Goal: Information Seeking & Learning: Learn about a topic

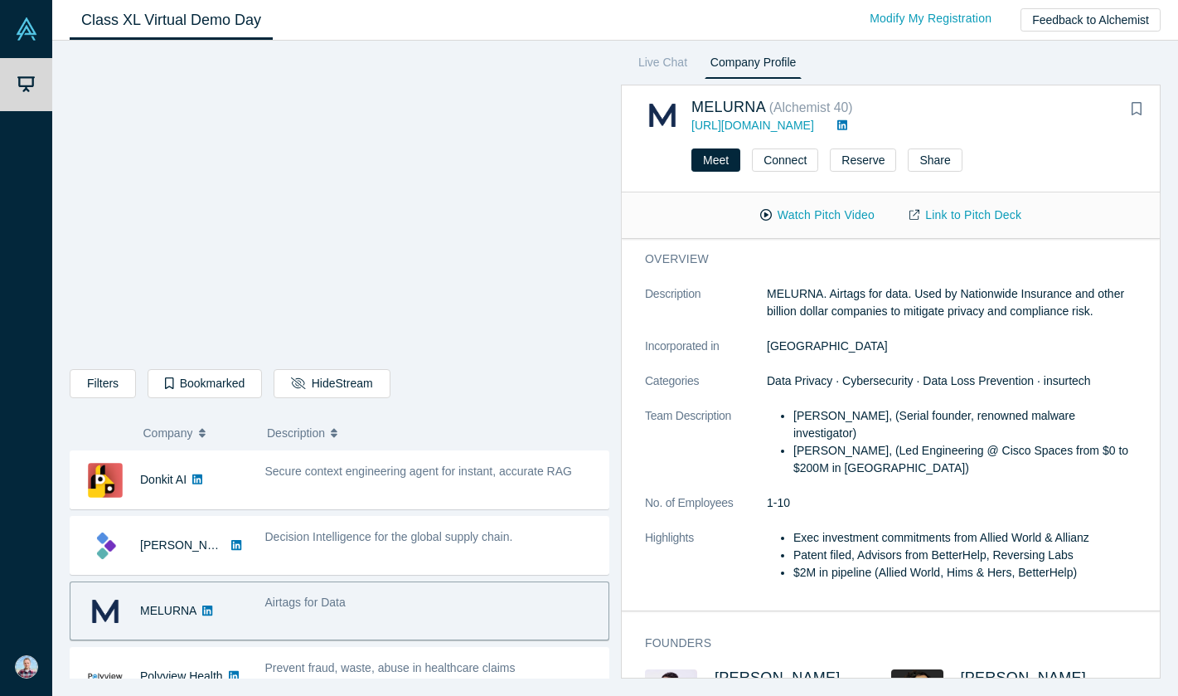
scroll to position [68, 0]
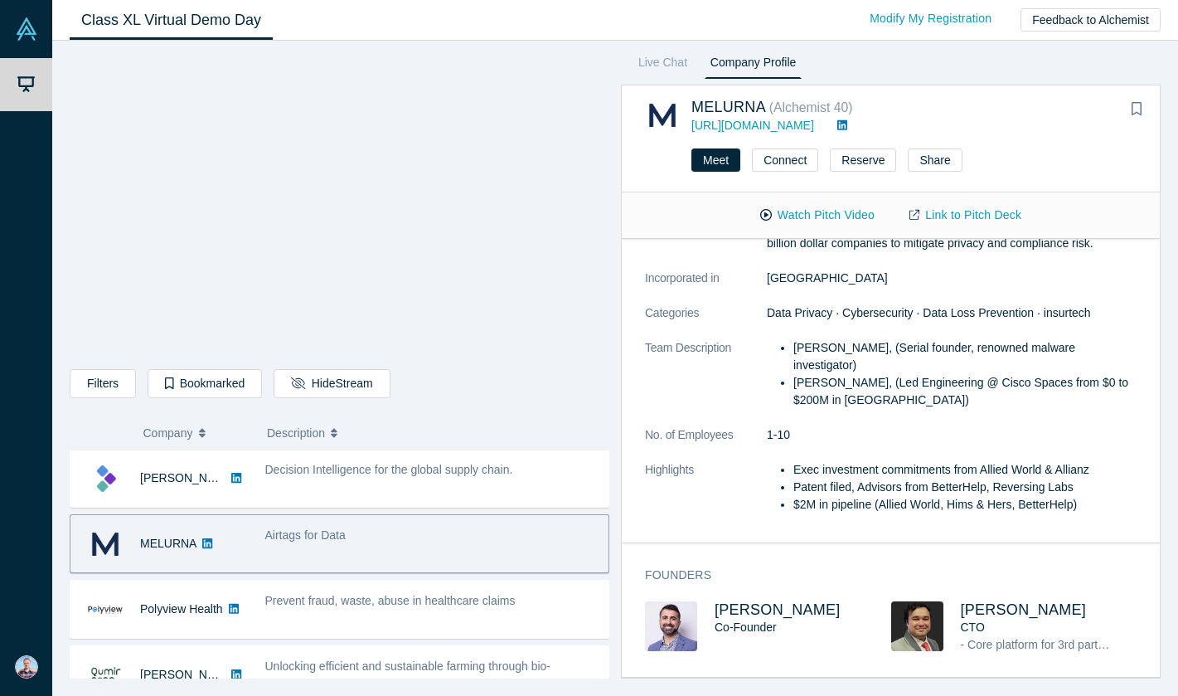
click at [607, 403] on div "Filters AI Artificial Intelligence AI (Artificial Intelligence) B2B SaaS Data A…" at bounding box center [340, 386] width 540 height 35
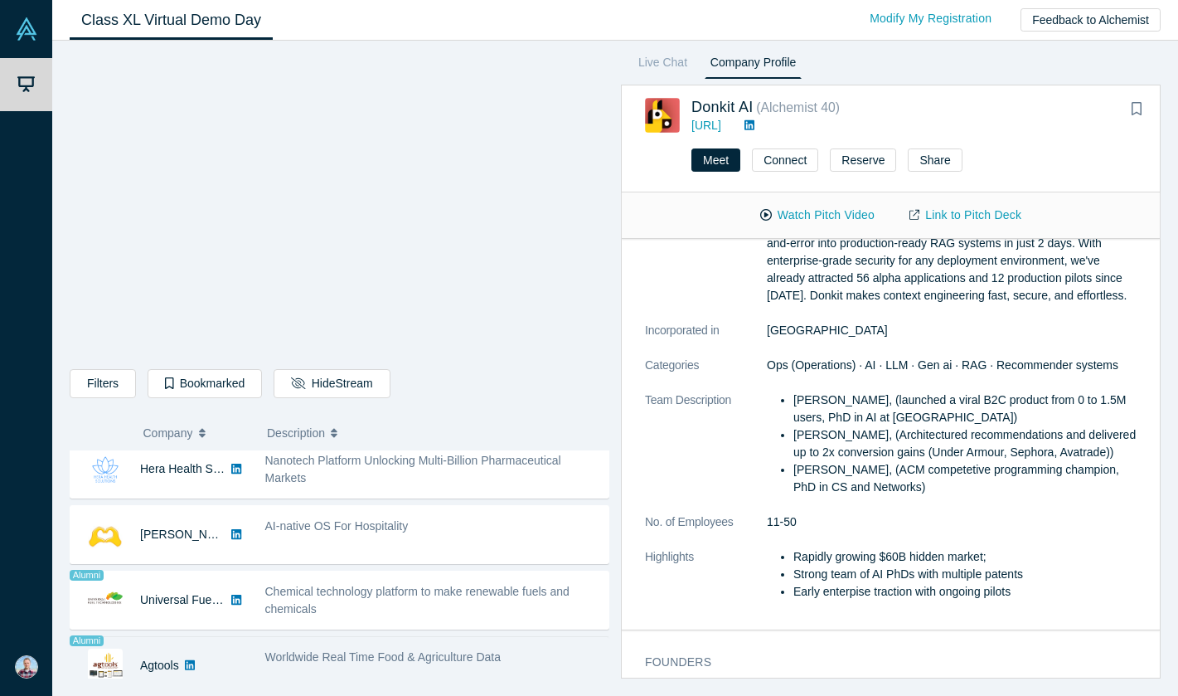
scroll to position [852, 0]
